Goal: Task Accomplishment & Management: Manage account settings

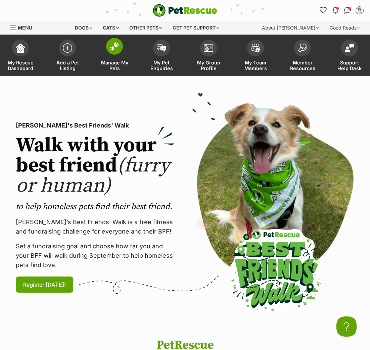
click at [119, 45] on span at bounding box center [114, 46] width 17 height 17
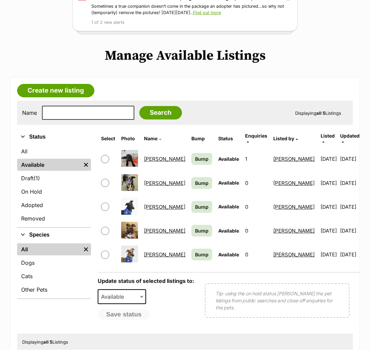
scroll to position [107, 0]
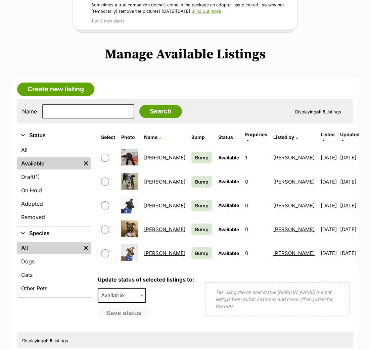
click at [160, 155] on link "Brockie" at bounding box center [164, 158] width 41 height 6
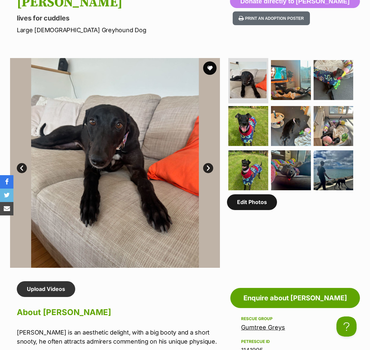
click at [253, 208] on link "Edit Photos" at bounding box center [252, 202] width 50 height 15
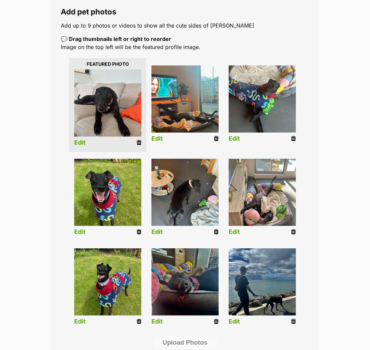
scroll to position [125, 0]
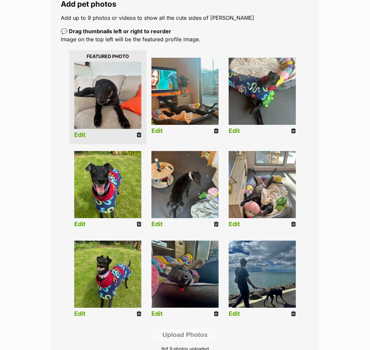
click at [139, 222] on icon at bounding box center [139, 224] width 5 height 6
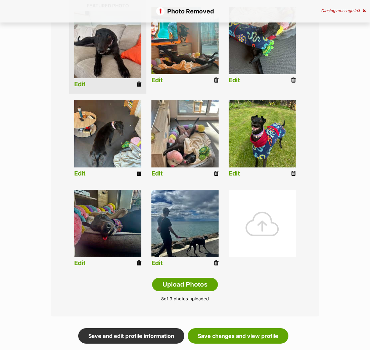
scroll to position [176, 0]
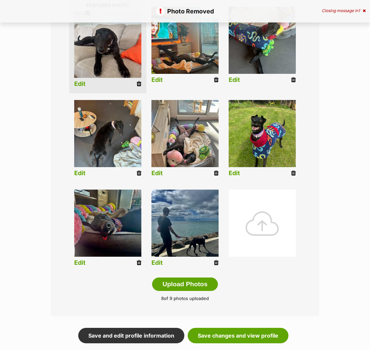
click at [139, 172] on icon at bounding box center [139, 173] width 5 height 6
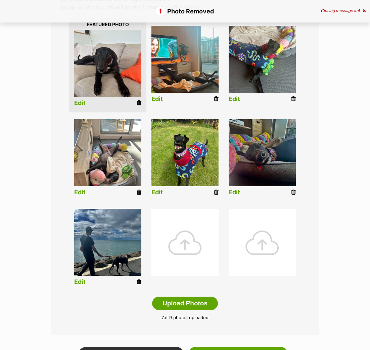
scroll to position [157, 0]
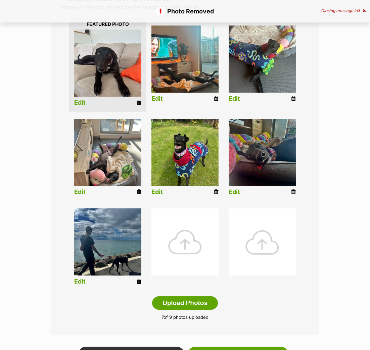
click at [191, 230] on div at bounding box center [185, 242] width 67 height 67
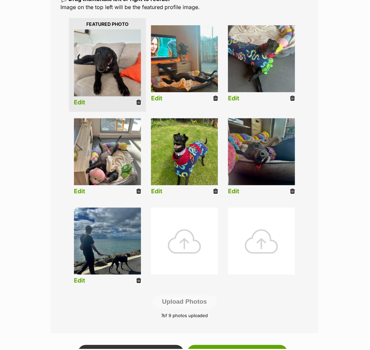
drag, startPoint x: 15, startPoint y: 129, endPoint x: 297, endPoint y: 266, distance: 312.8
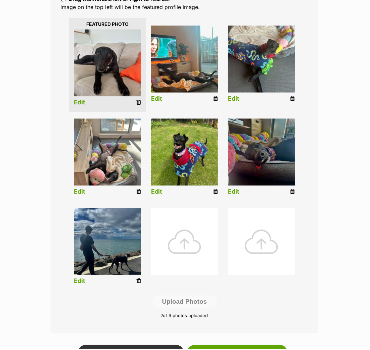
click at [297, 266] on li at bounding box center [262, 248] width 77 height 86
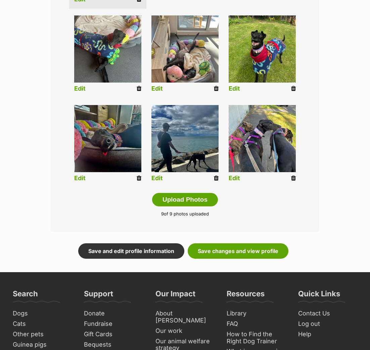
scroll to position [261, 0]
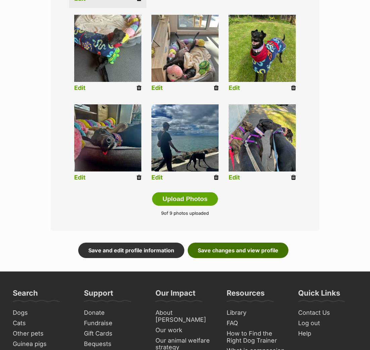
click at [251, 246] on link "Save changes and view profile" at bounding box center [238, 250] width 101 height 15
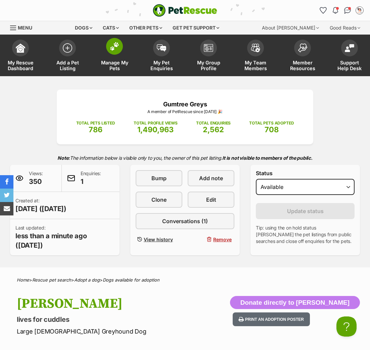
click at [114, 46] on img at bounding box center [114, 46] width 9 height 9
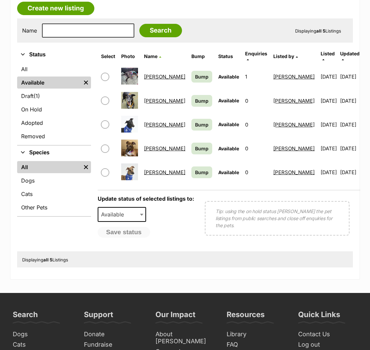
scroll to position [189, 0]
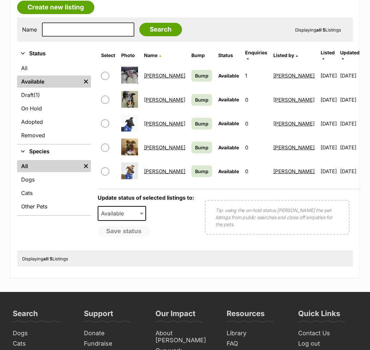
click at [161, 144] on link "Lottie" at bounding box center [164, 147] width 41 height 6
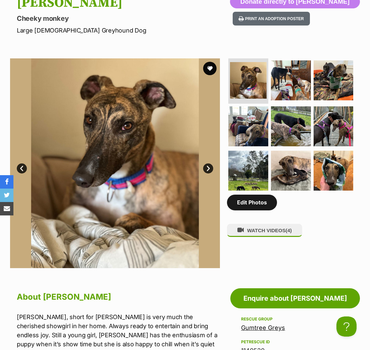
click at [259, 209] on link "Edit Photos" at bounding box center [252, 202] width 50 height 15
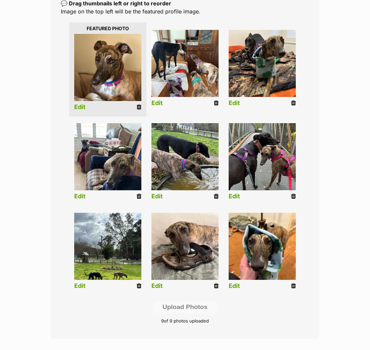
scroll to position [154, 0]
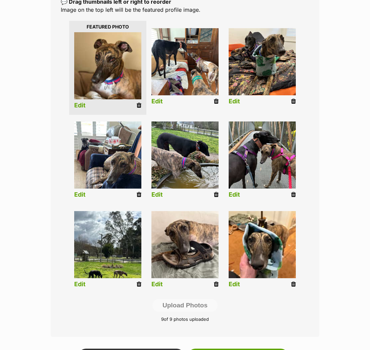
click at [140, 193] on icon at bounding box center [139, 195] width 5 height 6
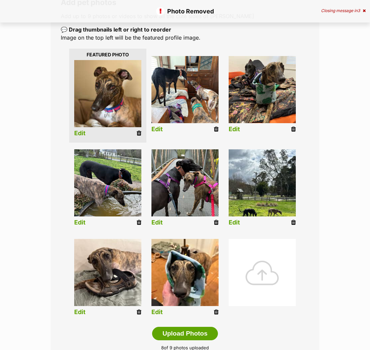
scroll to position [126, 0]
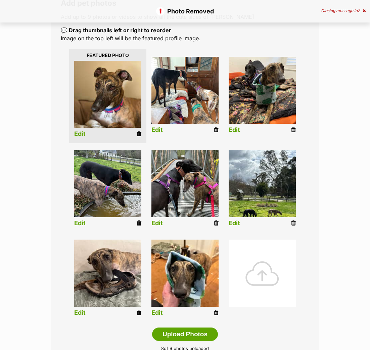
drag, startPoint x: 294, startPoint y: 221, endPoint x: 249, endPoint y: 167, distance: 70.1
click at [294, 221] on icon at bounding box center [293, 223] width 5 height 6
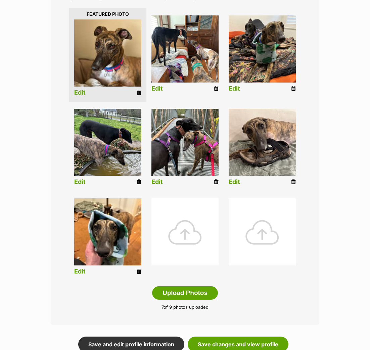
scroll to position [168, 0]
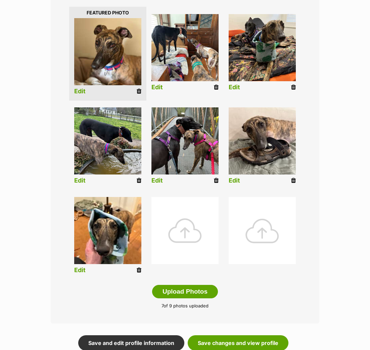
drag, startPoint x: 187, startPoint y: 230, endPoint x: 181, endPoint y: 240, distance: 11.9
click at [187, 230] on div at bounding box center [185, 230] width 67 height 67
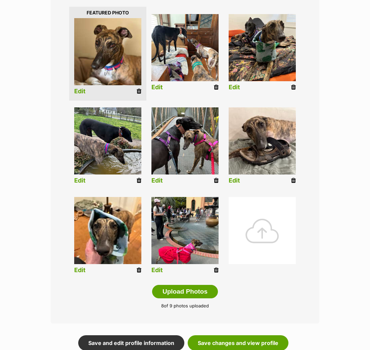
click at [264, 231] on div at bounding box center [262, 230] width 67 height 67
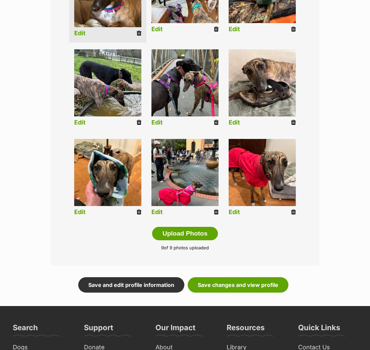
scroll to position [179, 0]
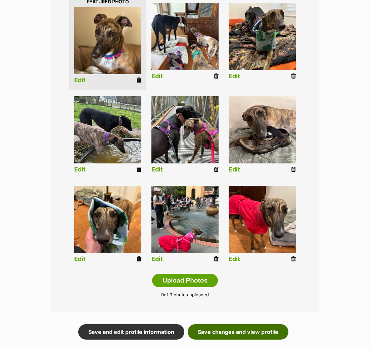
click at [249, 327] on link "Save changes and view profile" at bounding box center [238, 332] width 101 height 15
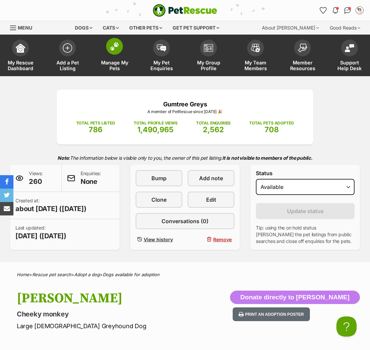
click at [113, 43] on img at bounding box center [114, 46] width 9 height 9
